Goal: Task Accomplishment & Management: Use online tool/utility

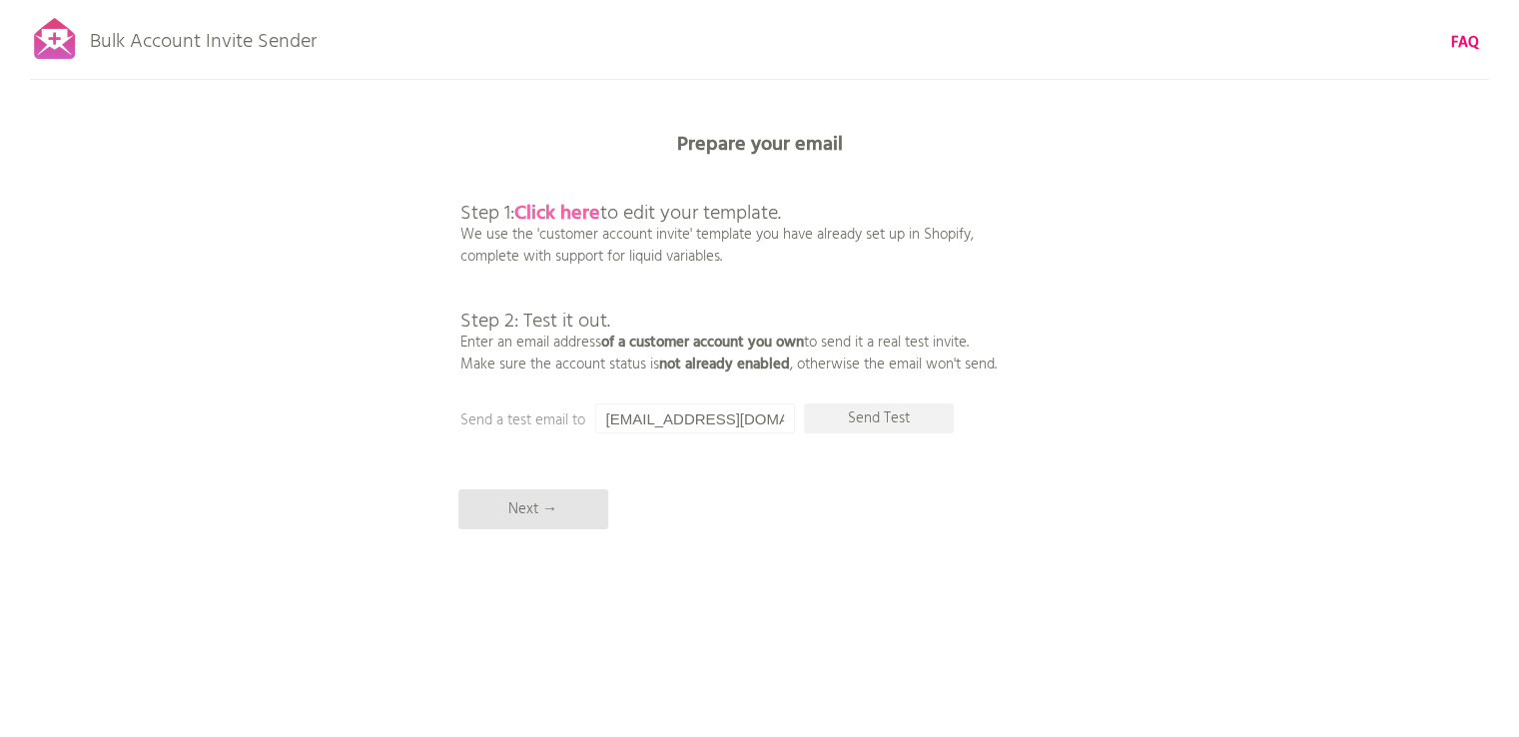
click at [579, 218] on b "Click here" at bounding box center [557, 214] width 86 height 32
drag, startPoint x: 774, startPoint y: 413, endPoint x: 103, endPoint y: 429, distance: 671.5
click at [116, 429] on div "Bulk Account Invite Sender FAQ Synced all customers! Pause sending (This can ta…" at bounding box center [759, 349] width 1519 height 699
drag, startPoint x: 1165, startPoint y: 404, endPoint x: 1023, endPoint y: 390, distance: 142.5
click at [1163, 404] on div "Bulk Account Invite Sender FAQ Synced all customers! Pause sending (This can ta…" at bounding box center [759, 349] width 1519 height 699
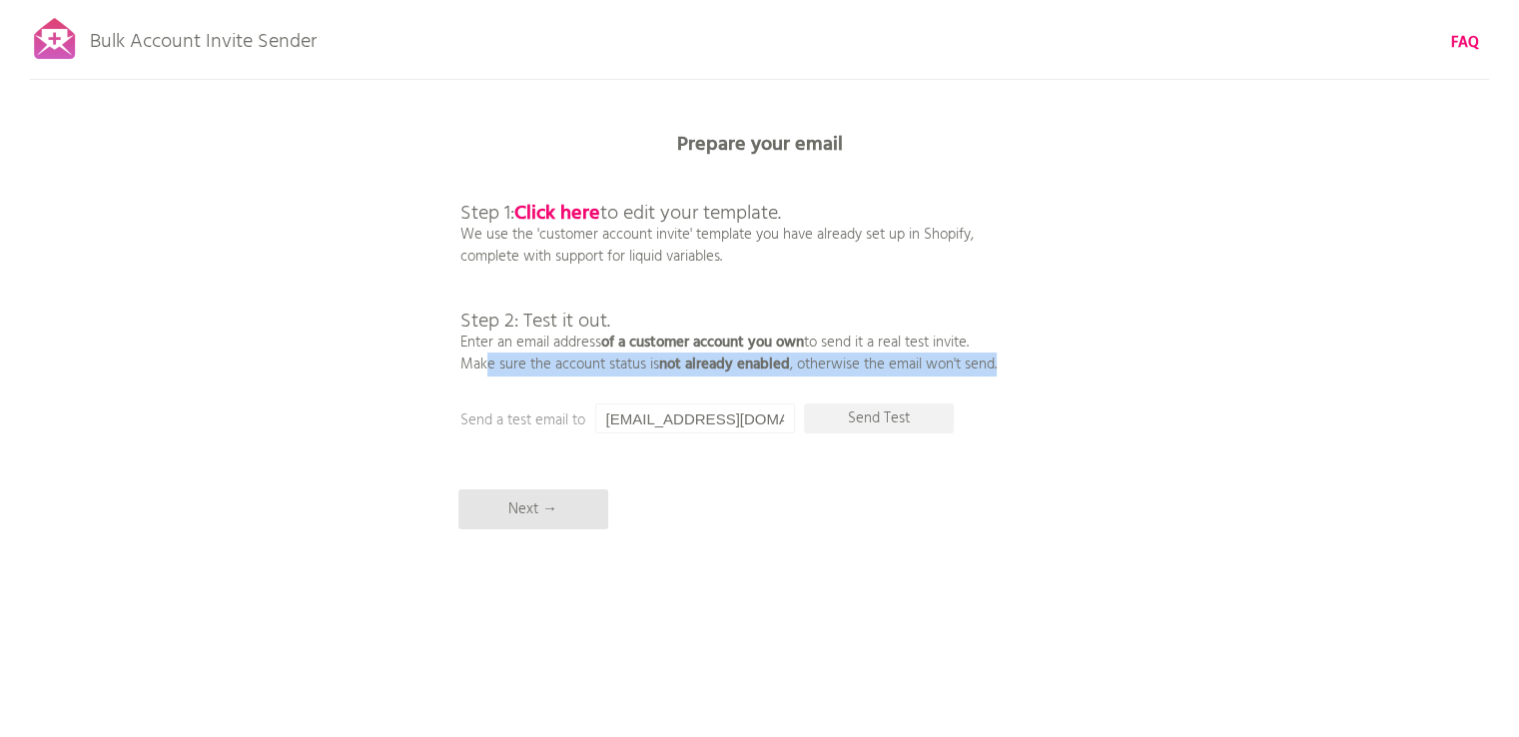
drag, startPoint x: 460, startPoint y: 367, endPoint x: 1019, endPoint y: 359, distance: 559.5
click at [1019, 359] on div "Bulk Account Invite Sender FAQ Synced all customers! Pause sending (This can ta…" at bounding box center [759, 349] width 1519 height 699
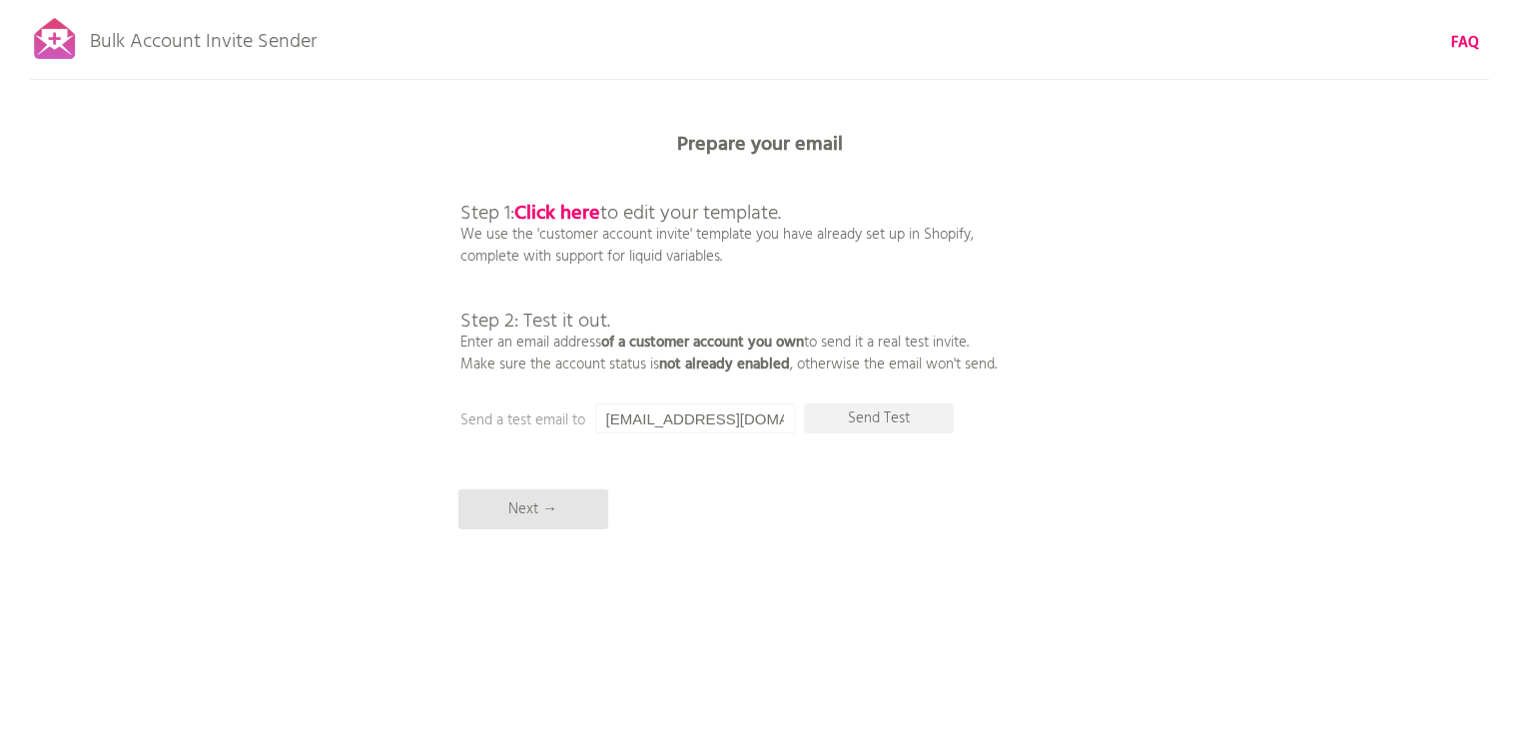
drag, startPoint x: 1122, startPoint y: 322, endPoint x: 995, endPoint y: 361, distance: 132.7
click at [1111, 326] on div "Bulk Account Invite Sender FAQ Synced all customers! Pause sending (This can ta…" at bounding box center [759, 349] width 1519 height 699
click at [884, 418] on p "Send Test" at bounding box center [879, 419] width 150 height 30
click at [762, 417] on input "[EMAIL_ADDRESS][DOMAIN_NAME]" at bounding box center [695, 419] width 200 height 30
drag, startPoint x: 651, startPoint y: 416, endPoint x: 359, endPoint y: 445, distance: 294.1
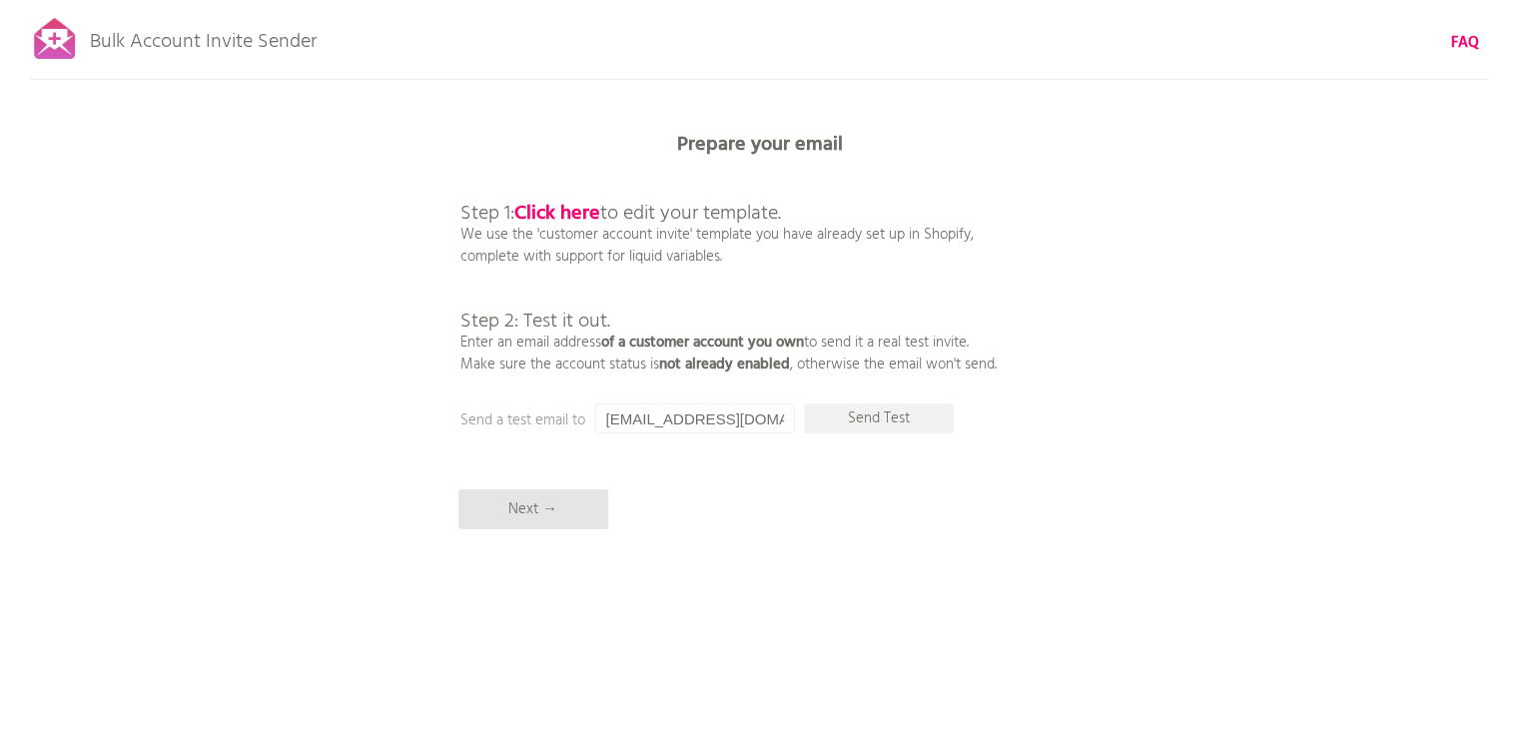
click at [362, 441] on div "Bulk Account Invite Sender FAQ Synced all customers! Pause sending (This can ta…" at bounding box center [759, 349] width 1519 height 699
click at [855, 429] on p "Send Test" at bounding box center [879, 419] width 150 height 30
drag, startPoint x: 642, startPoint y: 417, endPoint x: 198, endPoint y: 446, distance: 445.5
click at [198, 446] on div "Bulk Account Invite Sender FAQ Synced all customers! Pause sending (This can ta…" at bounding box center [759, 349] width 1519 height 699
click at [894, 419] on p "Send Test" at bounding box center [879, 419] width 150 height 30
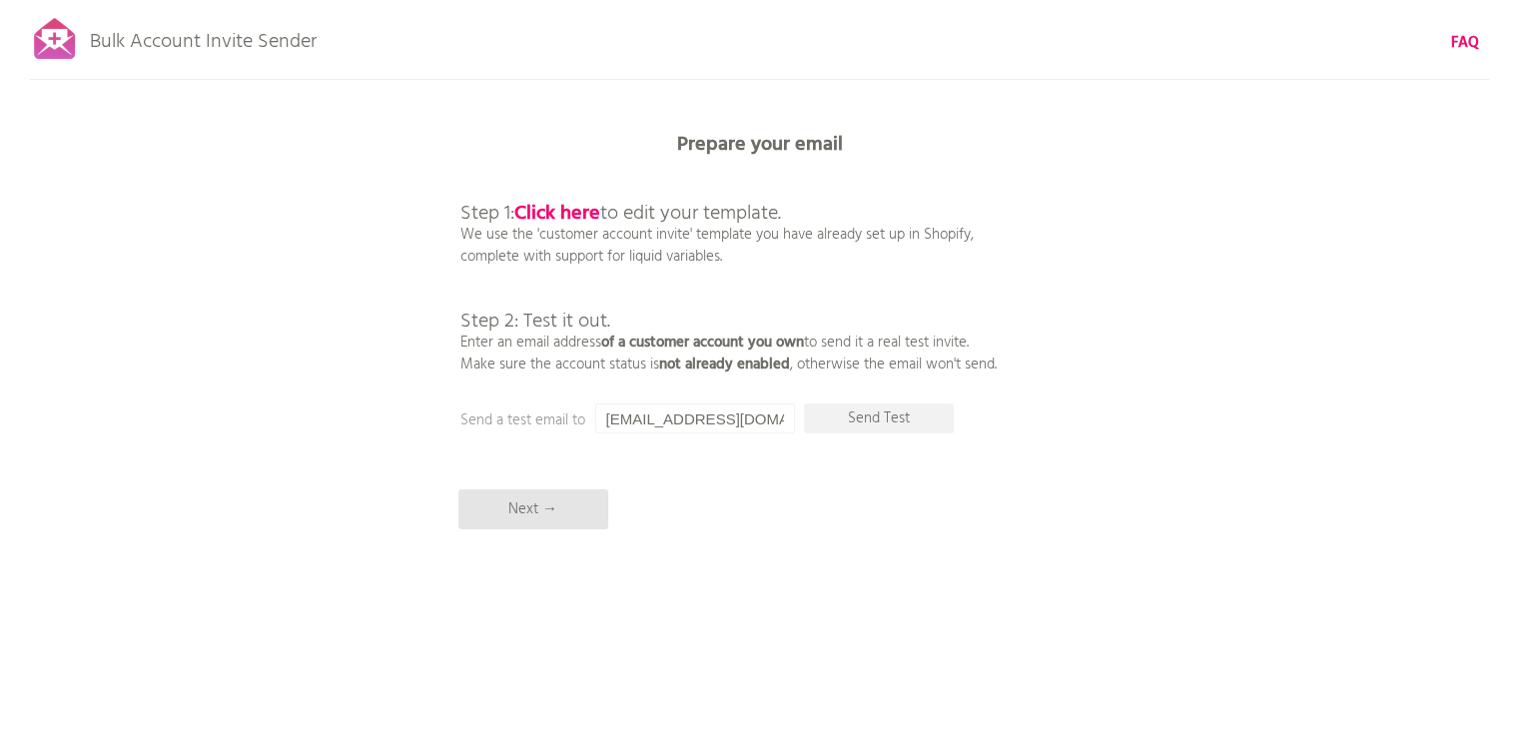
click at [722, 420] on input "[EMAIL_ADDRESS][DOMAIN_NAME]" at bounding box center [695, 419] width 200 height 30
paste input "website"
type input "[EMAIL_ADDRESS][DOMAIN_NAME]"
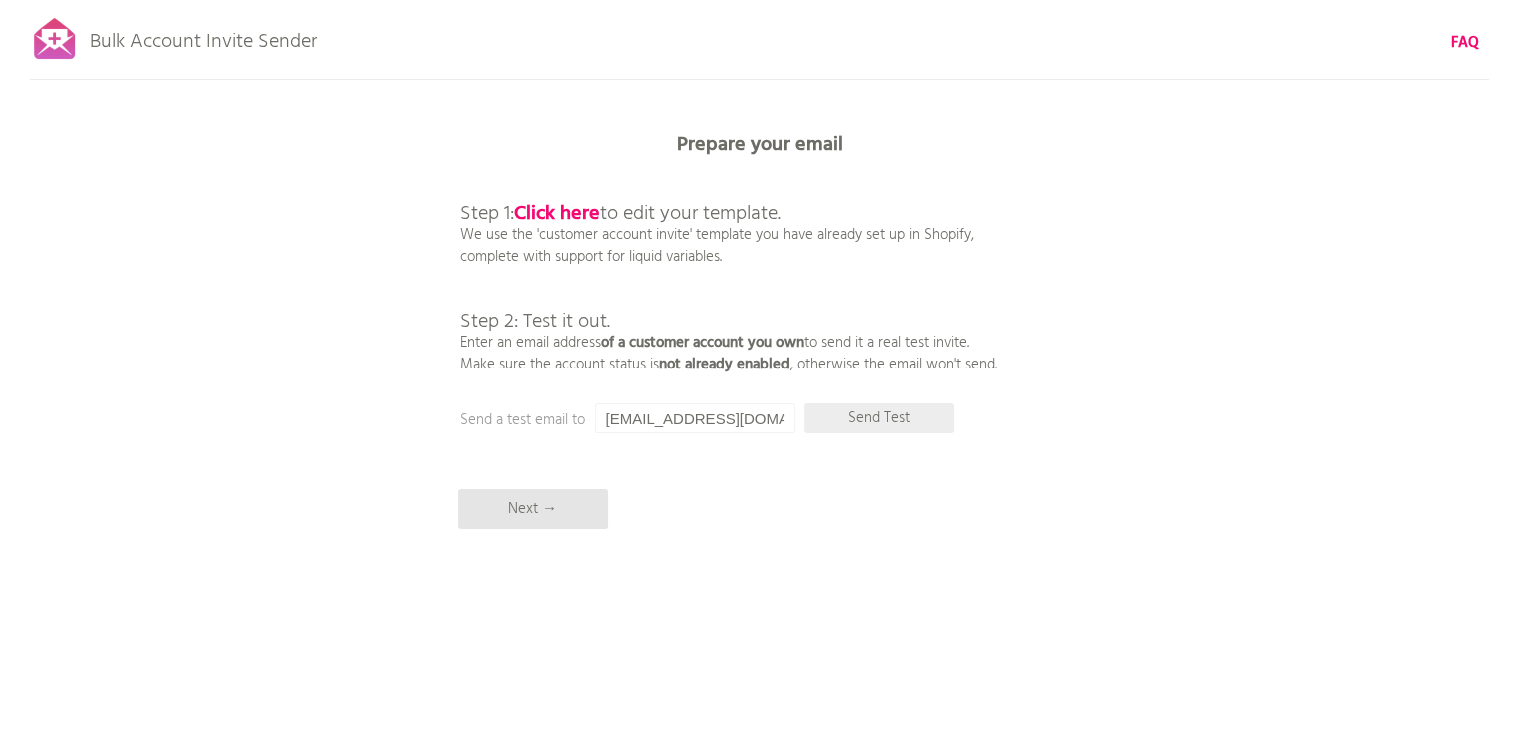
click at [862, 417] on p "Send Test" at bounding box center [879, 419] width 150 height 30
click at [503, 513] on p "Next →" at bounding box center [534, 510] width 150 height 40
